Goal: Use online tool/utility: Utilize a website feature to perform a specific function

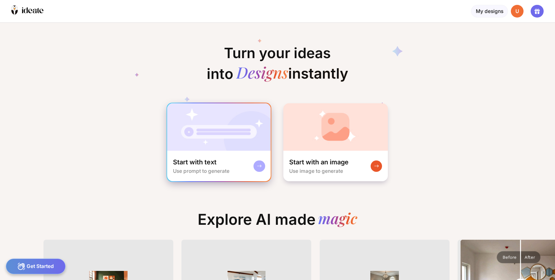
click at [235, 151] on div "Start with text Use prompt to generate" at bounding box center [219, 166] width 104 height 31
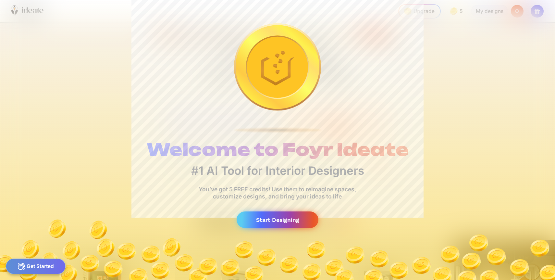
click at [257, 211] on div "Start Designing" at bounding box center [278, 219] width 82 height 17
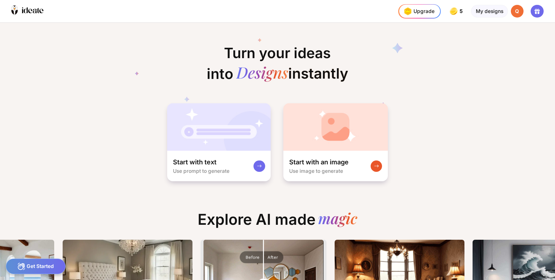
click at [181, 55] on icon at bounding box center [278, 74] width 286 height 86
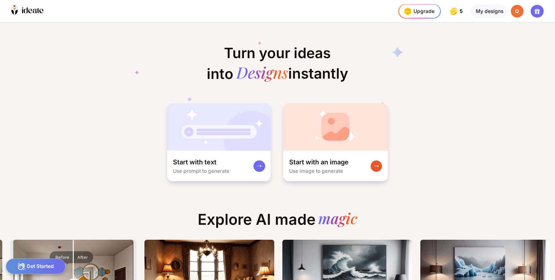
drag, startPoint x: 501, startPoint y: 158, endPoint x: 531, endPoint y: 187, distance: 41.8
click at [532, 187] on div "Turn your ideas into Designs instantly Start with text Use prompt to generate S…" at bounding box center [277, 151] width 555 height 257
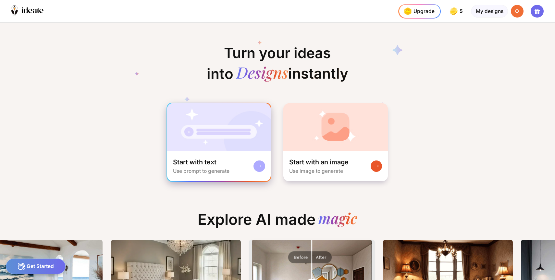
click at [232, 120] on img at bounding box center [219, 126] width 104 height 47
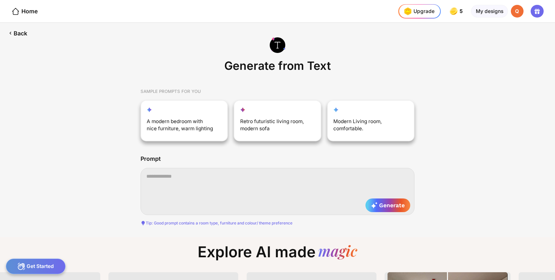
click at [179, 216] on div "Tip: Good prompt contains a room type, furniture and colour/ theme preference" at bounding box center [277, 220] width 274 height 9
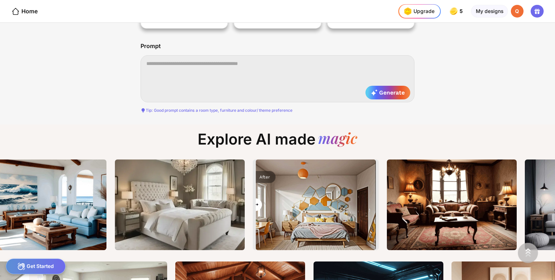
drag, startPoint x: 273, startPoint y: 184, endPoint x: 188, endPoint y: 202, distance: 87.4
type input "*"
click at [256, 202] on input "range" at bounding box center [315, 205] width 119 height 91
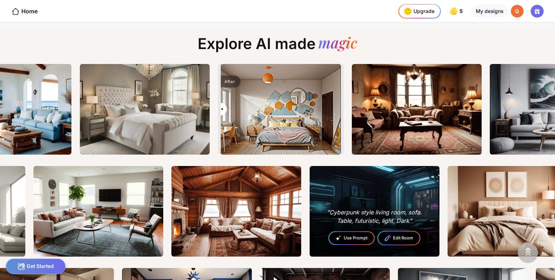
click at [329, 232] on div "Use Prompt" at bounding box center [351, 238] width 45 height 13
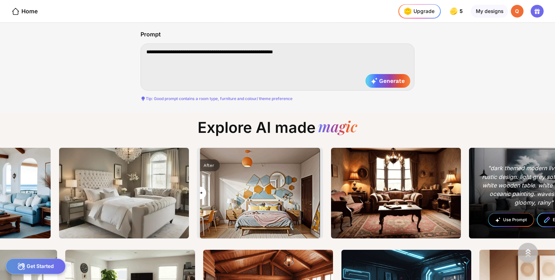
click at [495, 218] on icon at bounding box center [497, 220] width 4 height 4
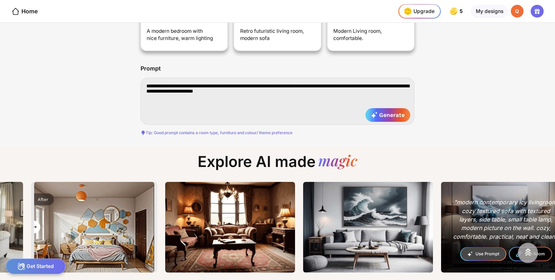
click at [441, 182] on div ""modern contemporary icy livingroom, cozy textured sofa with textured layers, s…" at bounding box center [506, 227] width 130 height 91
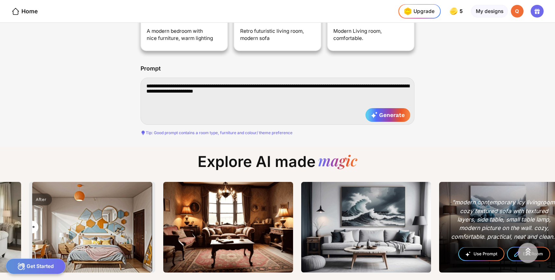
click at [459, 247] on div "Use Prompt" at bounding box center [481, 253] width 45 height 13
type textarea "**********"
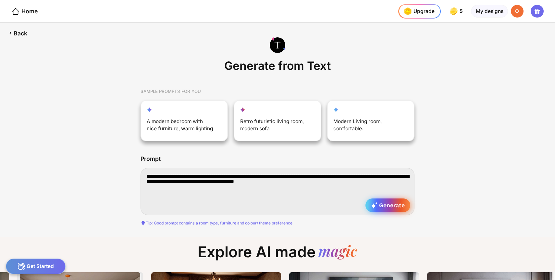
click at [377, 202] on span "Generate" at bounding box center [387, 205] width 33 height 6
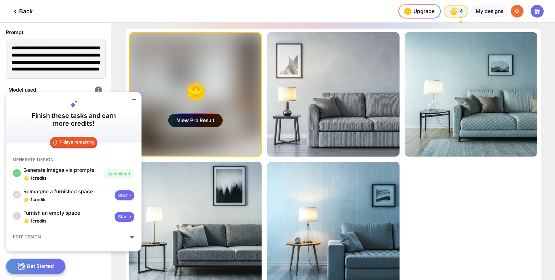
click at [115, 200] on div "Start" at bounding box center [124, 195] width 19 height 10
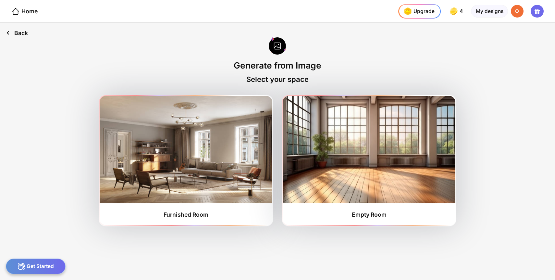
click at [19, 33] on div "Back" at bounding box center [17, 33] width 34 height 20
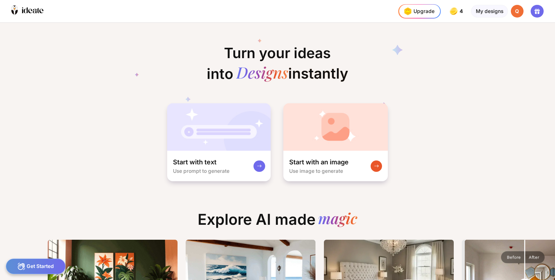
scroll to position [0, 5]
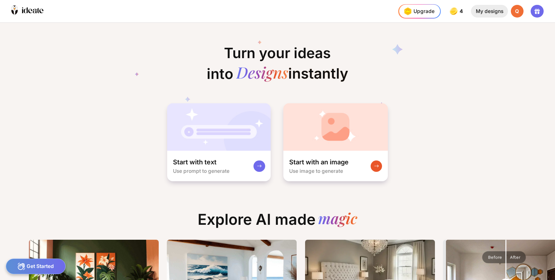
click at [497, 13] on div "My designs" at bounding box center [489, 11] width 37 height 13
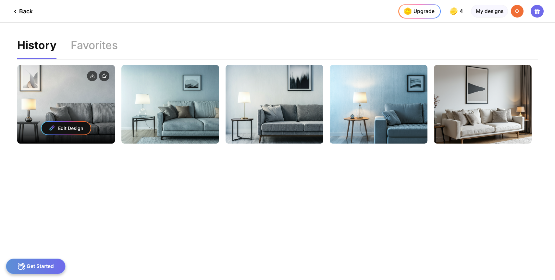
click at [79, 93] on div "Edit Design" at bounding box center [66, 104] width 98 height 79
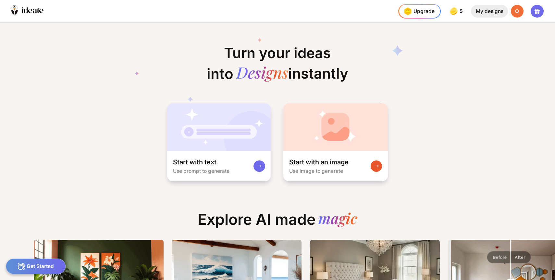
click at [495, 12] on div "My designs" at bounding box center [489, 11] width 37 height 13
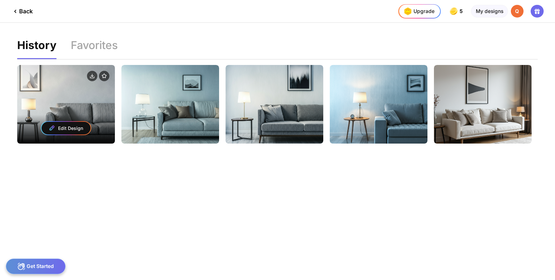
click at [70, 97] on div "Edit Design" at bounding box center [66, 104] width 98 height 79
click at [96, 98] on div "Edit Design" at bounding box center [66, 104] width 98 height 79
click at [73, 122] on div "Edit Design" at bounding box center [66, 128] width 49 height 13
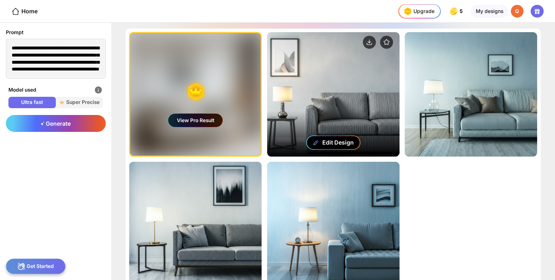
click at [342, 140] on div "Edit Design" at bounding box center [333, 142] width 54 height 14
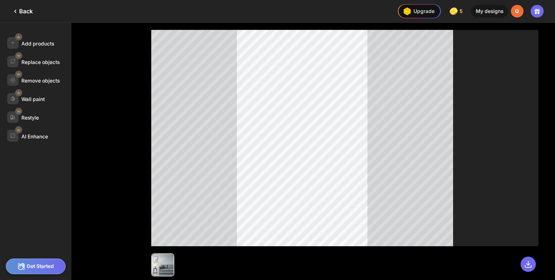
click at [27, 8] on div "Back" at bounding box center [21, 11] width 21 height 8
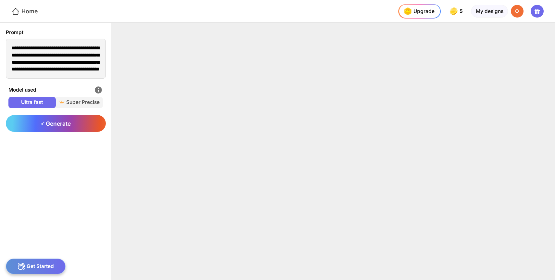
click at [30, 12] on div "Home" at bounding box center [24, 11] width 26 height 8
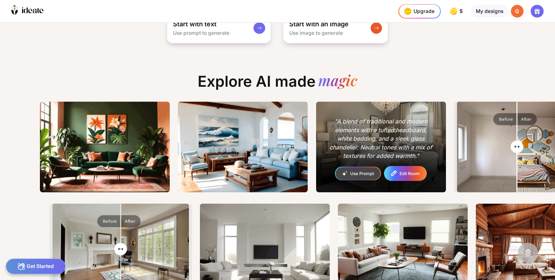
click at [399, 171] on div "Edit Room" at bounding box center [409, 173] width 20 height 4
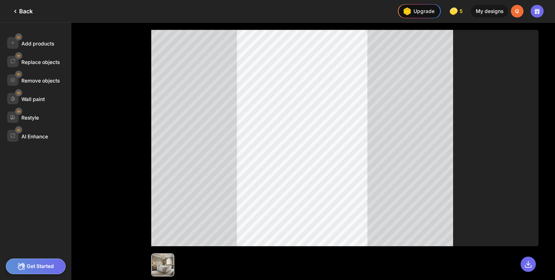
click at [521, 10] on div "Q" at bounding box center [517, 11] width 13 height 13
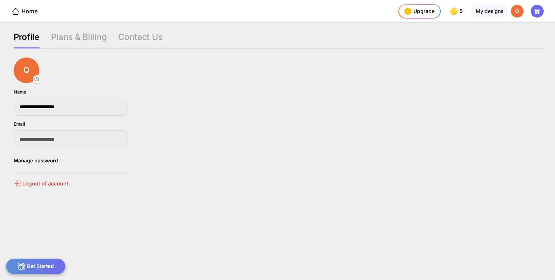
click at [541, 8] on icon at bounding box center [537, 11] width 8 height 8
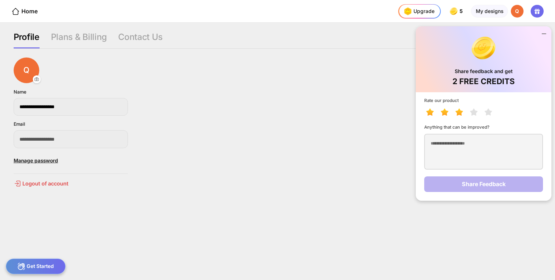
click at [463, 108] on icon at bounding box center [458, 111] width 7 height 7
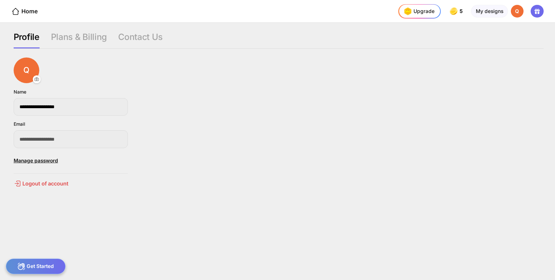
click at [406, 115] on div "**********" at bounding box center [279, 118] width 530 height 59
click at [24, 13] on div "Home" at bounding box center [24, 11] width 26 height 8
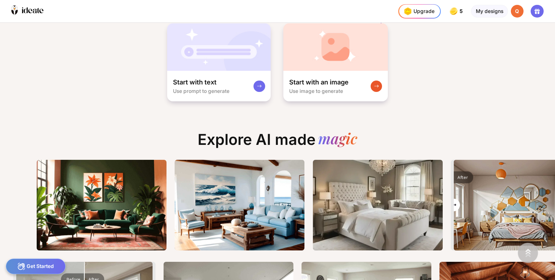
drag, startPoint x: 470, startPoint y: 184, endPoint x: 411, endPoint y: 181, distance: 58.8
type input "*"
click at [454, 181] on input "range" at bounding box center [513, 205] width 119 height 91
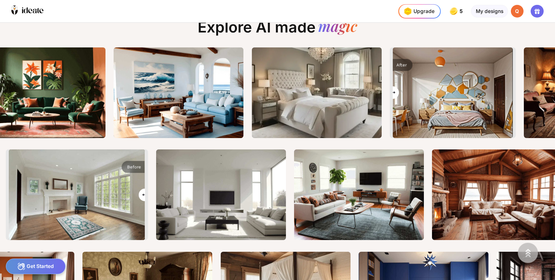
drag, startPoint x: 32, startPoint y: 173, endPoint x: 105, endPoint y: 171, distance: 73.7
type input "***"
click at [105, 171] on input "range" at bounding box center [76, 195] width 135 height 91
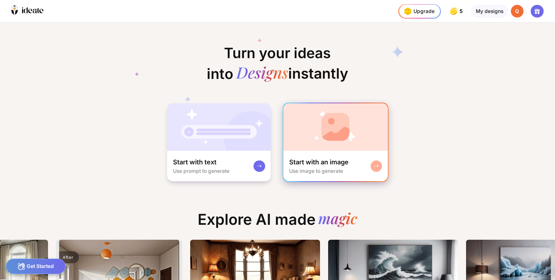
click at [303, 131] on img at bounding box center [335, 126] width 104 height 47
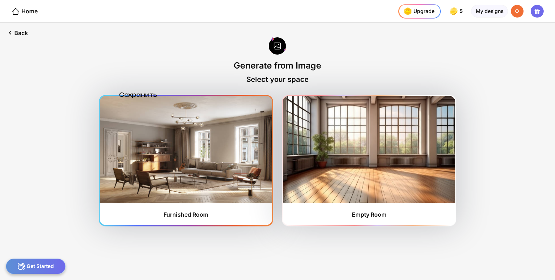
click at [239, 159] on img at bounding box center [186, 149] width 172 height 107
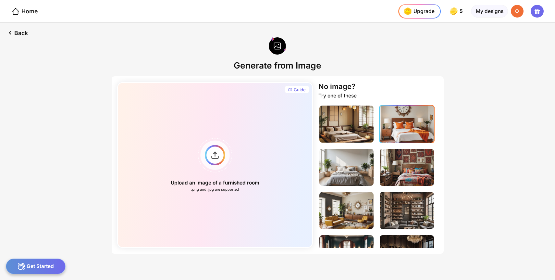
click at [393, 122] on img at bounding box center [407, 123] width 54 height 37
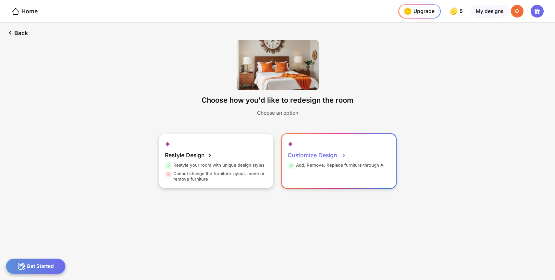
click at [297, 134] on div "Customize Design Add, Remove, Replace furniture through AI" at bounding box center [339, 161] width 114 height 54
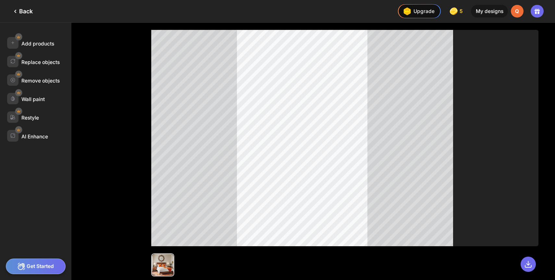
click at [153, 262] on div at bounding box center [162, 264] width 21 height 21
click at [154, 261] on div at bounding box center [162, 264] width 21 height 21
click at [27, 7] on div "Back" at bounding box center [21, 11] width 21 height 8
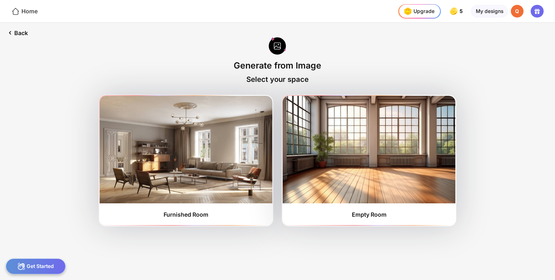
click at [29, 12] on div "Home" at bounding box center [24, 11] width 26 height 8
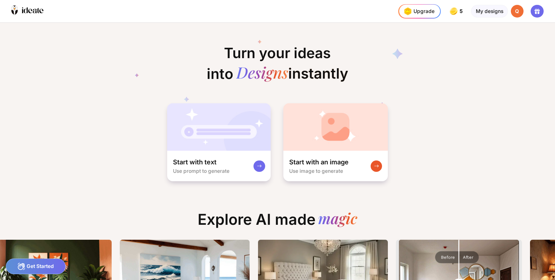
scroll to position [0, 77]
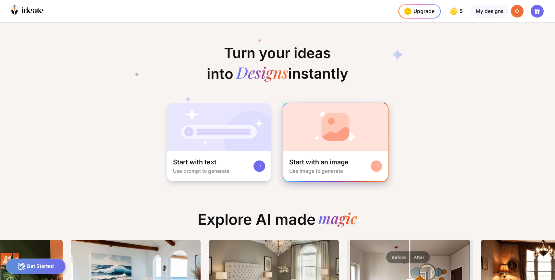
click at [336, 158] on div "Start with an image" at bounding box center [318, 162] width 59 height 8
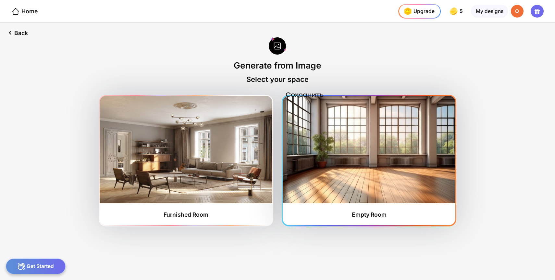
click at [322, 145] on img at bounding box center [369, 149] width 172 height 107
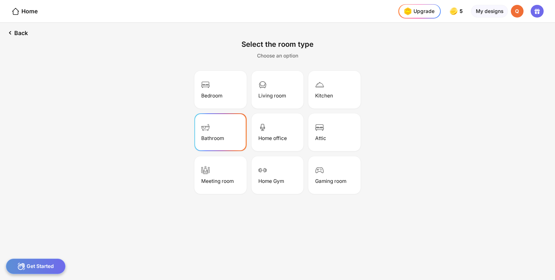
click at [231, 118] on div "Bathroom" at bounding box center [220, 132] width 50 height 36
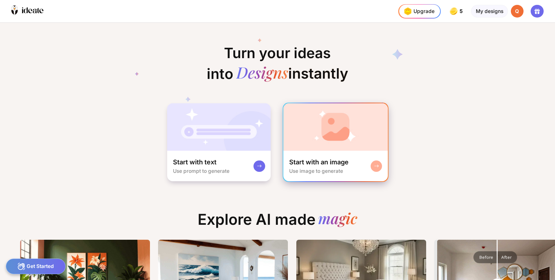
click at [324, 168] on div "Use image to generate" at bounding box center [316, 171] width 54 height 6
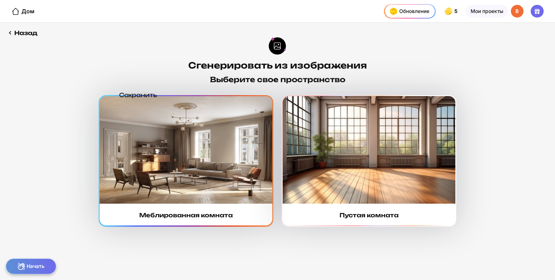
click at [249, 168] on img at bounding box center [186, 149] width 172 height 107
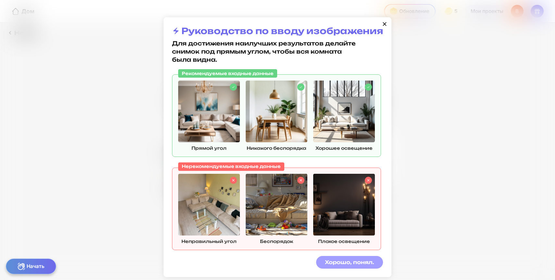
click at [355, 259] on font "Хорошо, понял." at bounding box center [349, 262] width 49 height 6
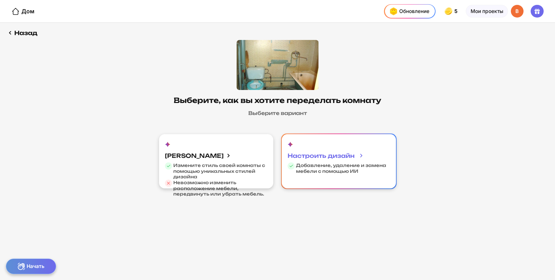
click at [338, 163] on font "Добавление, удаление и замена мебели с помощью ИИ" at bounding box center [341, 168] width 90 height 11
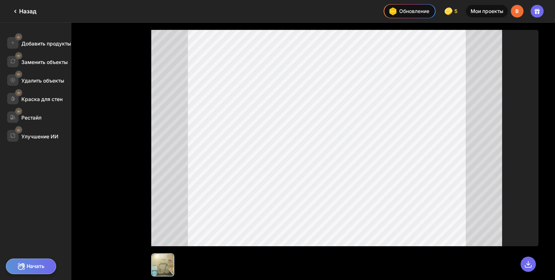
click at [494, 12] on font "Мои проекты" at bounding box center [486, 11] width 33 height 6
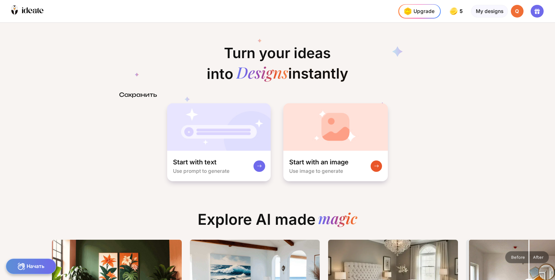
scroll to position [0, 1]
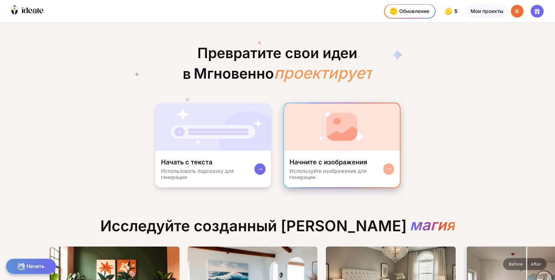
click at [313, 151] on div "Начните с изображения Используйте изображение для генерации" at bounding box center [342, 169] width 116 height 37
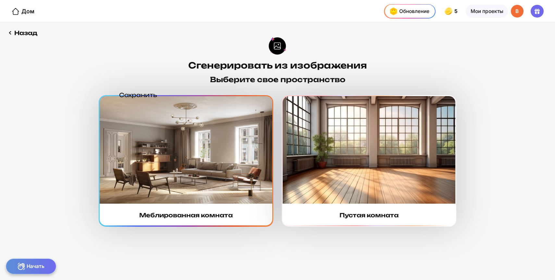
click at [193, 172] on img at bounding box center [186, 149] width 172 height 107
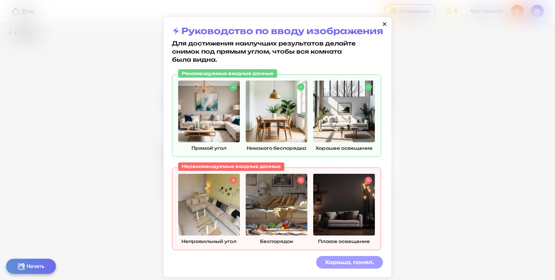
click at [333, 259] on font "Хорошо, понял." at bounding box center [349, 262] width 49 height 6
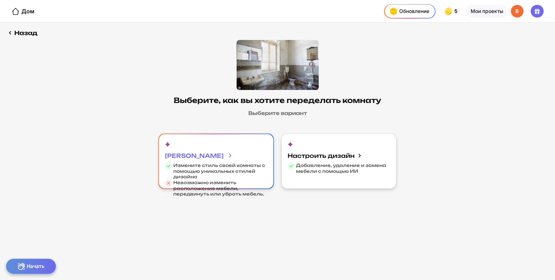
click at [215, 152] on font "[PERSON_NAME]" at bounding box center [194, 155] width 59 height 7
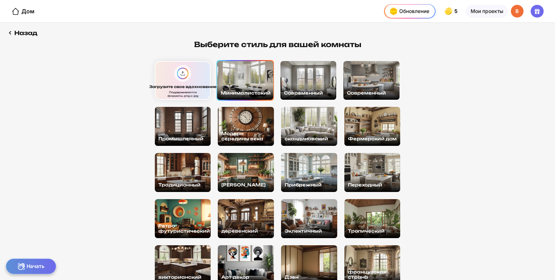
click at [248, 78] on div "Минималистский" at bounding box center [245, 80] width 56 height 39
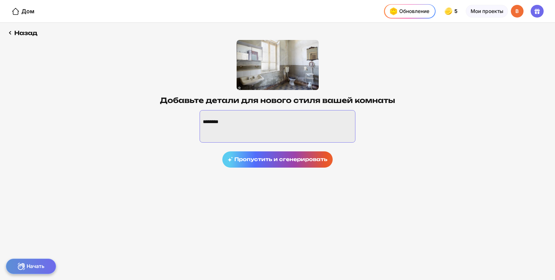
click at [247, 110] on textarea at bounding box center [278, 126] width 156 height 32
paste textarea "**********"
type textarea "**********"
click at [31, 29] on font "Назад" at bounding box center [25, 32] width 23 height 7
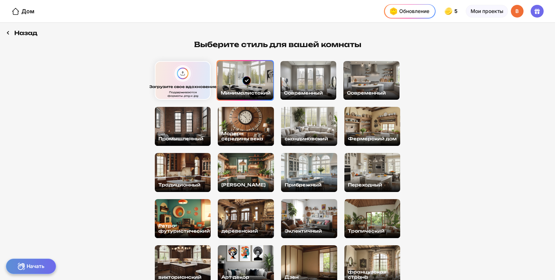
click at [14, 30] on font "Назад" at bounding box center [25, 32] width 23 height 7
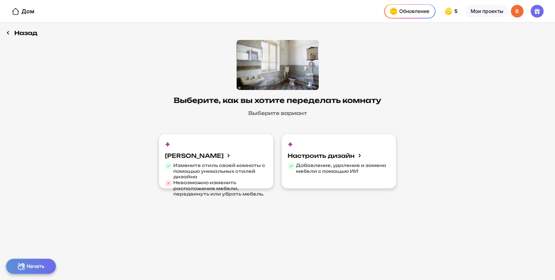
click at [23, 31] on font "Назад" at bounding box center [25, 32] width 23 height 7
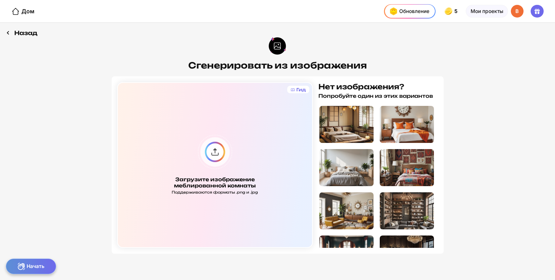
click at [31, 29] on font "Назад" at bounding box center [25, 32] width 23 height 7
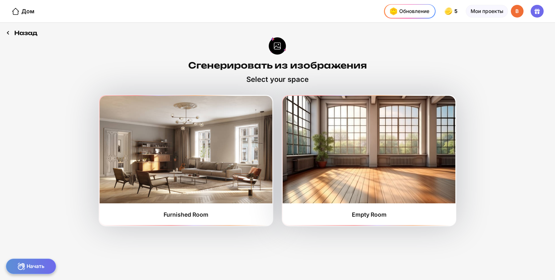
click at [22, 30] on font "Назад" at bounding box center [25, 32] width 23 height 7
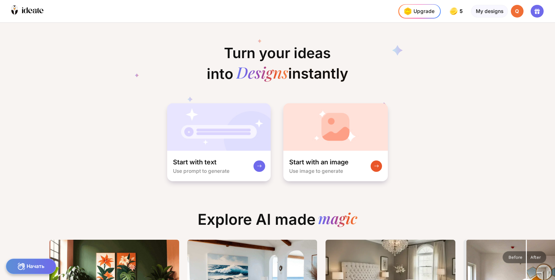
scroll to position [0, 4]
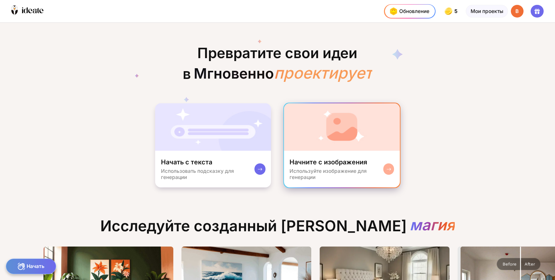
click at [315, 151] on div "Начните с изображения Используйте изображение для генерации" at bounding box center [342, 169] width 116 height 37
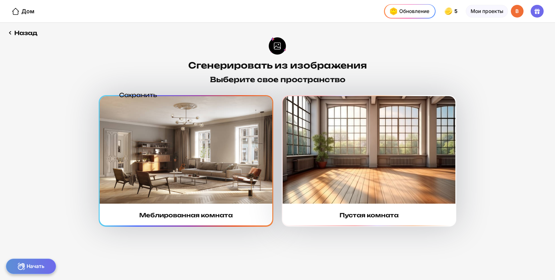
click at [234, 159] on img at bounding box center [186, 149] width 172 height 107
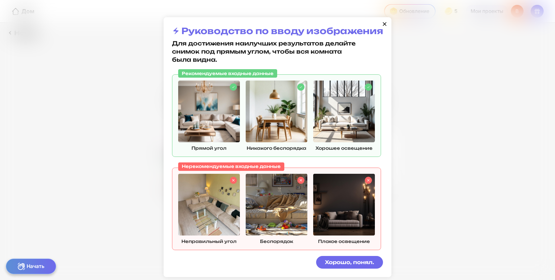
click at [340, 258] on div "Руководство по вводу изображения Для достижения наилучших результатов делайте с…" at bounding box center [278, 147] width 228 height 260
click at [340, 256] on div "Хорошо, понял." at bounding box center [349, 262] width 67 height 13
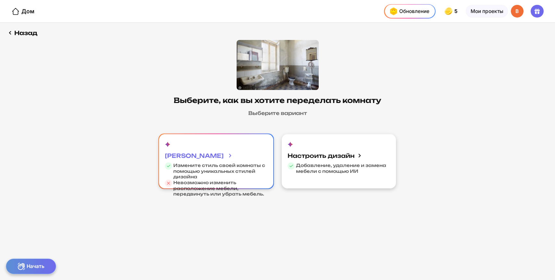
click at [224, 152] on font "[PERSON_NAME]" at bounding box center [194, 155] width 59 height 7
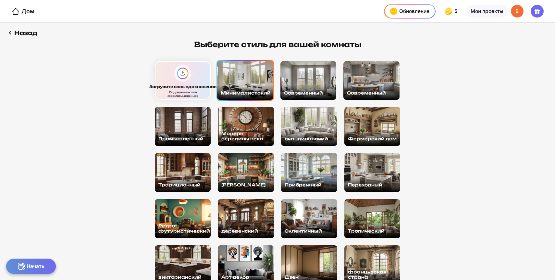
click at [236, 70] on div "Минималистский" at bounding box center [245, 80] width 56 height 39
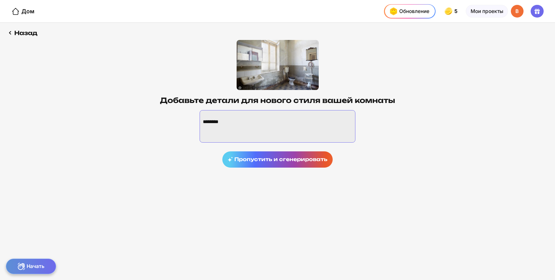
click at [296, 110] on textarea at bounding box center [278, 126] width 156 height 32
paste textarea "**********"
type textarea "**********"
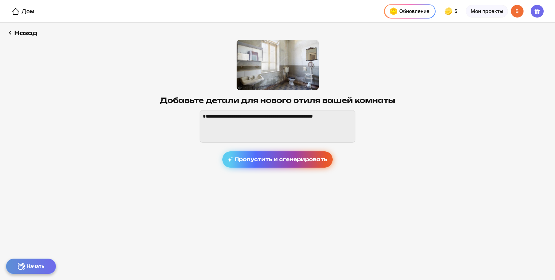
click at [310, 156] on font "Пропустить и сгенерировать" at bounding box center [280, 159] width 93 height 6
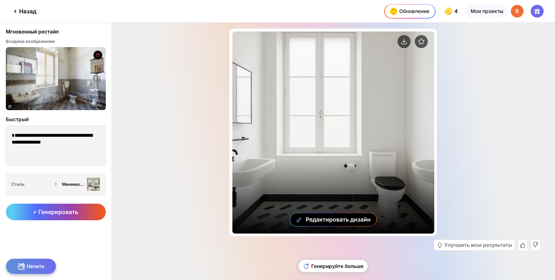
click at [318, 148] on div "Редактировать дизайн" at bounding box center [333, 132] width 202 height 202
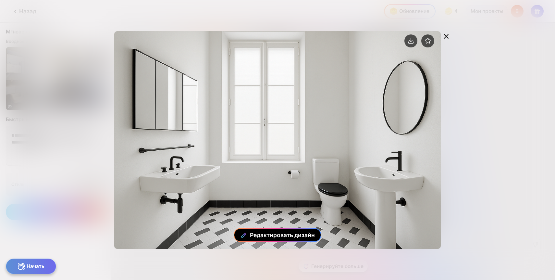
click at [294, 238] on font "Редактировать дизайн" at bounding box center [282, 234] width 65 height 7
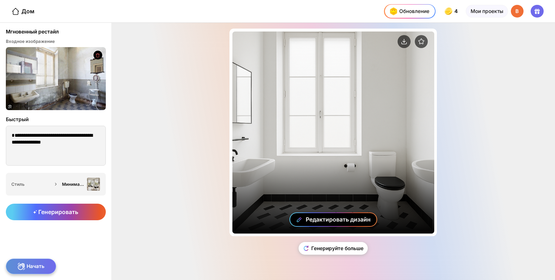
click at [317, 223] on font "Редактировать дизайн" at bounding box center [338, 219] width 65 height 7
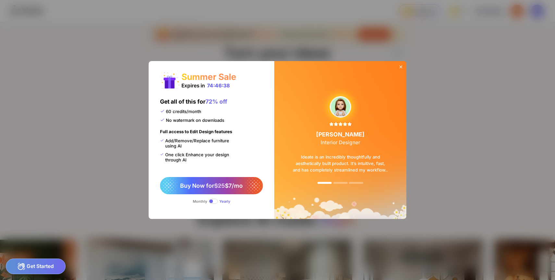
click at [398, 69] on icon at bounding box center [400, 66] width 5 height 5
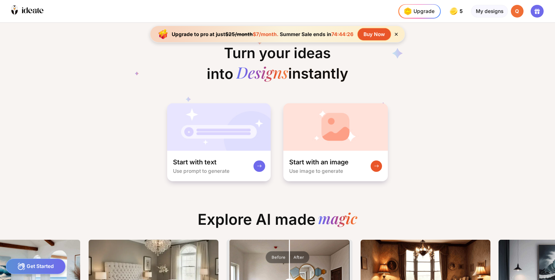
scroll to position [0, 241]
